Goal: Task Accomplishment & Management: Complete application form

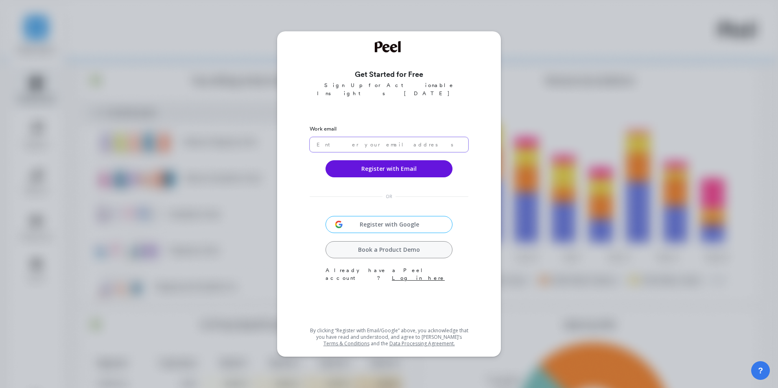
click at [346, 137] on input "email" at bounding box center [389, 144] width 159 height 15
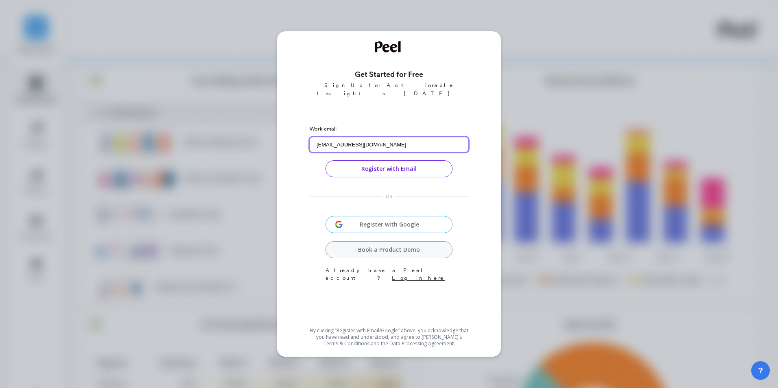
type input "[EMAIL_ADDRESS][DOMAIN_NAME]"
click at [392, 167] on button "Register with Email" at bounding box center [389, 168] width 127 height 17
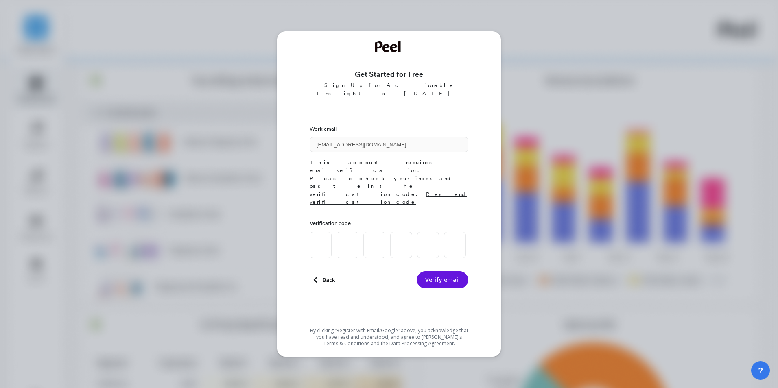
click at [318, 232] on input at bounding box center [321, 245] width 22 height 26
type input "5"
type input "2"
type input "6"
type input "0"
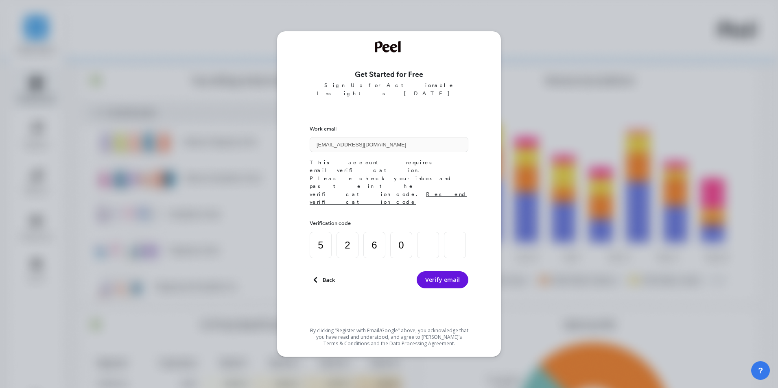
type input "0"
drag, startPoint x: 432, startPoint y: 205, endPoint x: 402, endPoint y: 202, distance: 30.2
click at [402, 232] on div "5 2 6 0 0" at bounding box center [388, 245] width 156 height 26
type input "8"
type input "0"
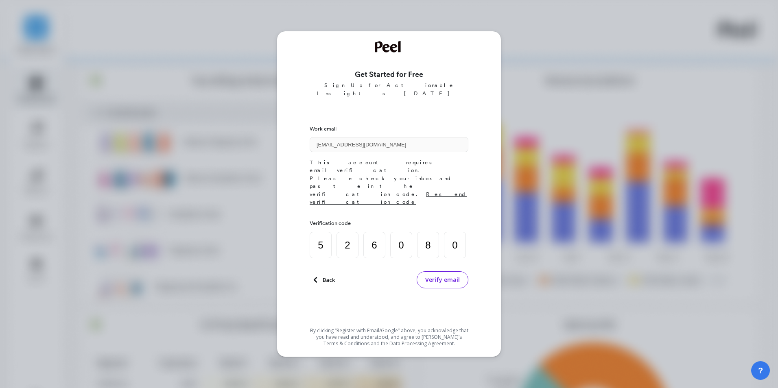
click at [436, 272] on button "Verify email" at bounding box center [443, 280] width 52 height 17
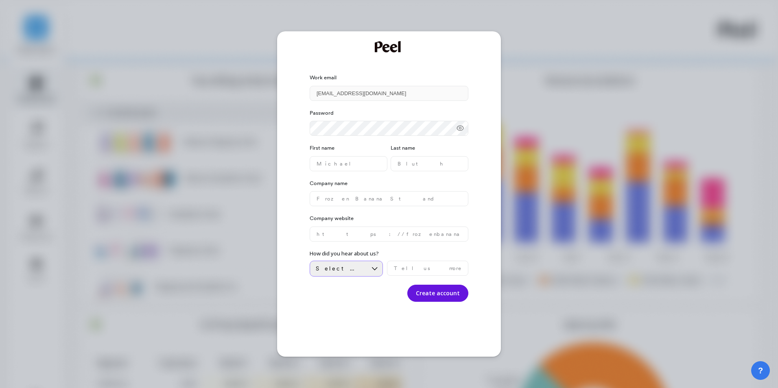
click at [355, 266] on span "Select an option" at bounding box center [341, 269] width 50 height 8
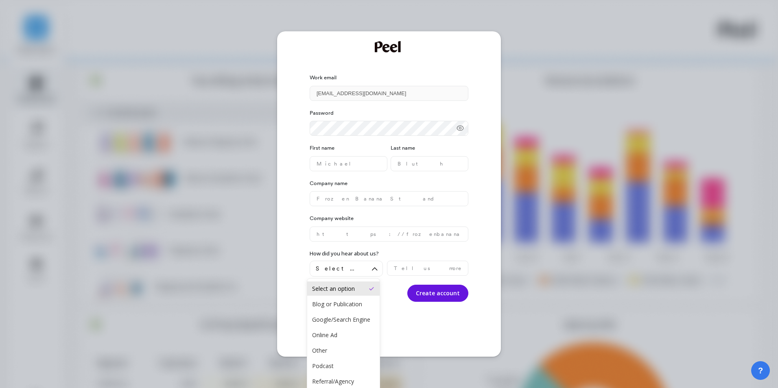
click at [539, 24] on div "Work email [EMAIL_ADDRESS][DOMAIN_NAME] Password First name Last name Company n…" at bounding box center [389, 194] width 778 height 388
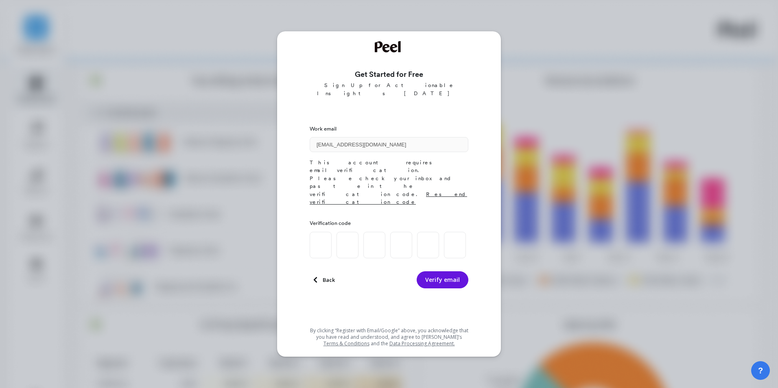
click at [321, 274] on icon at bounding box center [315, 279] width 11 height 11
click at [329, 276] on span "Back" at bounding box center [329, 279] width 12 height 7
click at [320, 274] on icon at bounding box center [315, 279] width 11 height 11
click at [325, 276] on span "Back" at bounding box center [329, 279] width 12 height 7
